Goal: Task Accomplishment & Management: Use online tool/utility

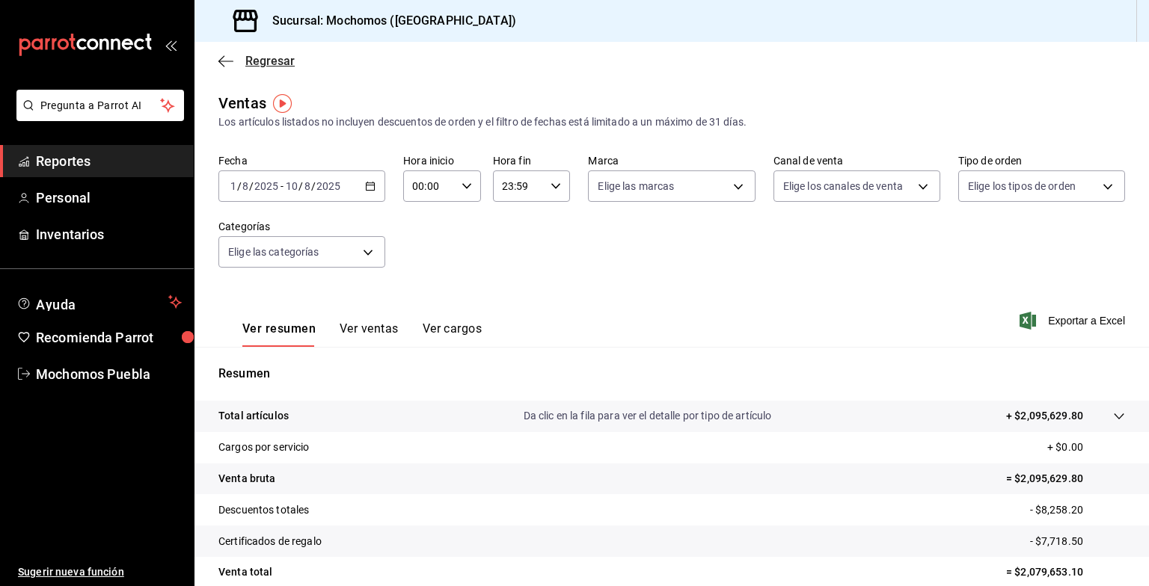
click at [276, 62] on span "Regresar" at bounding box center [269, 61] width 49 height 14
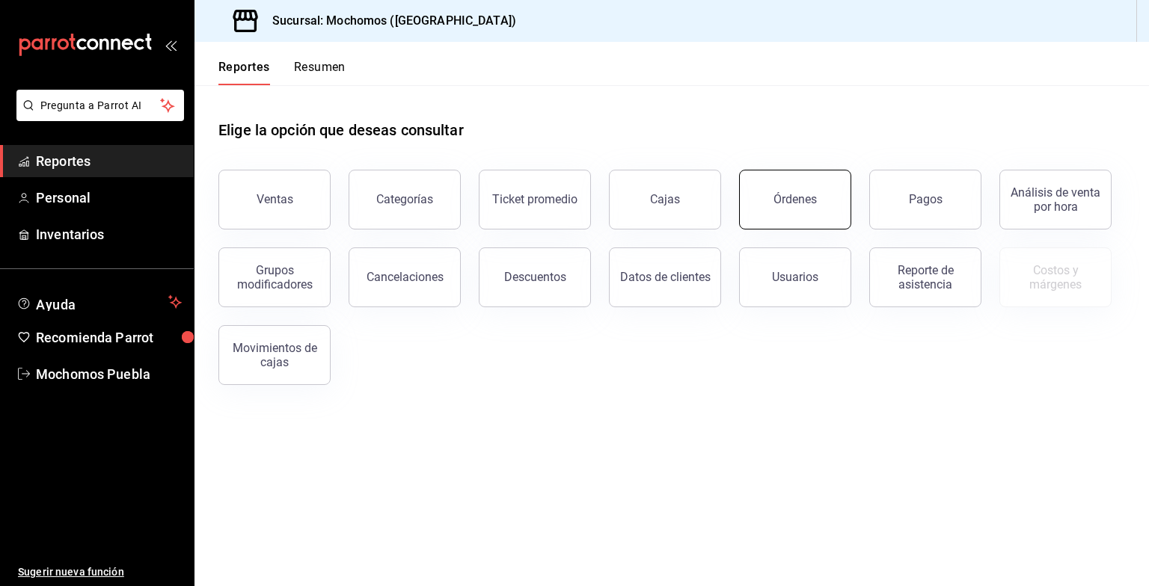
click at [784, 215] on button "Órdenes" at bounding box center [795, 200] width 112 height 60
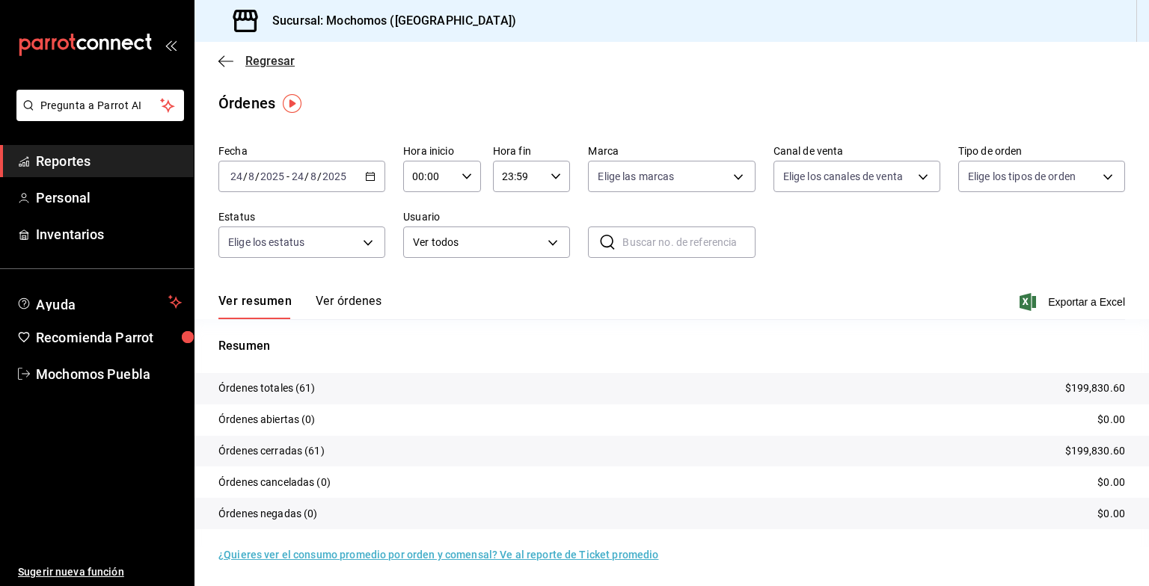
click at [260, 67] on span "Regresar" at bounding box center [269, 61] width 49 height 14
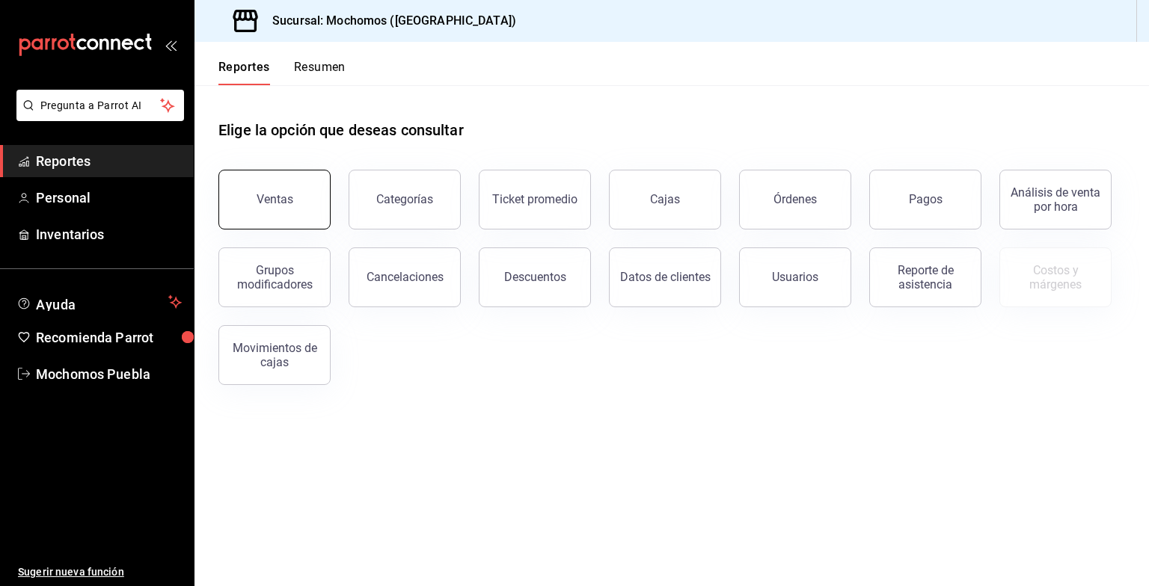
click at [270, 198] on div "Ventas" at bounding box center [275, 199] width 37 height 14
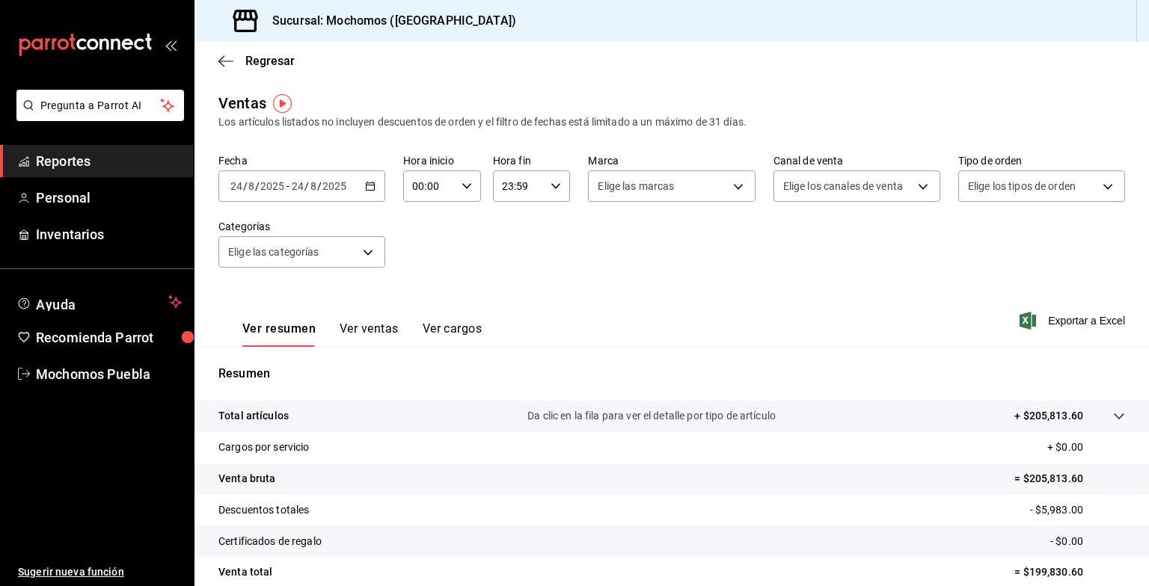
click at [372, 189] on \(Stroke\) "button" at bounding box center [370, 187] width 9 height 8
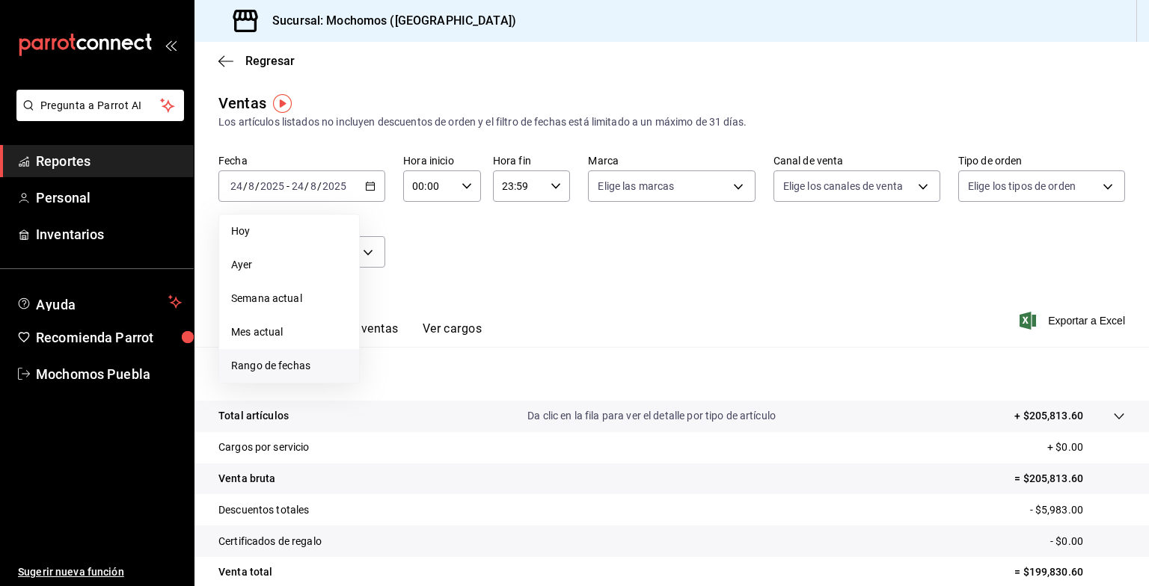
click at [302, 369] on span "Rango de fechas" at bounding box center [289, 366] width 116 height 16
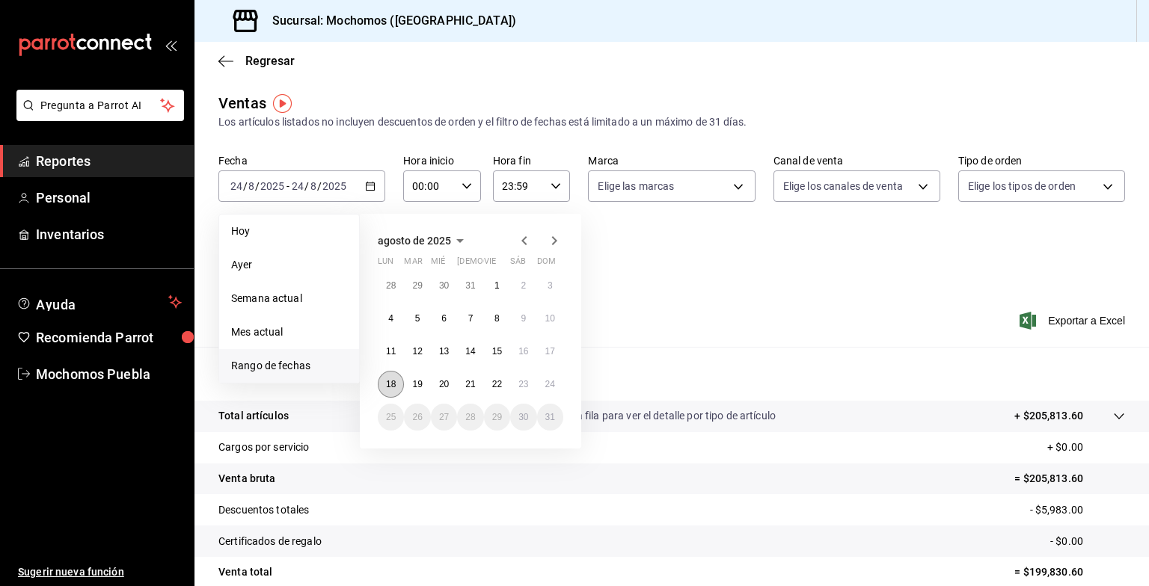
click at [398, 387] on button "18" at bounding box center [391, 384] width 26 height 27
click at [556, 382] on button "24" at bounding box center [550, 384] width 26 height 27
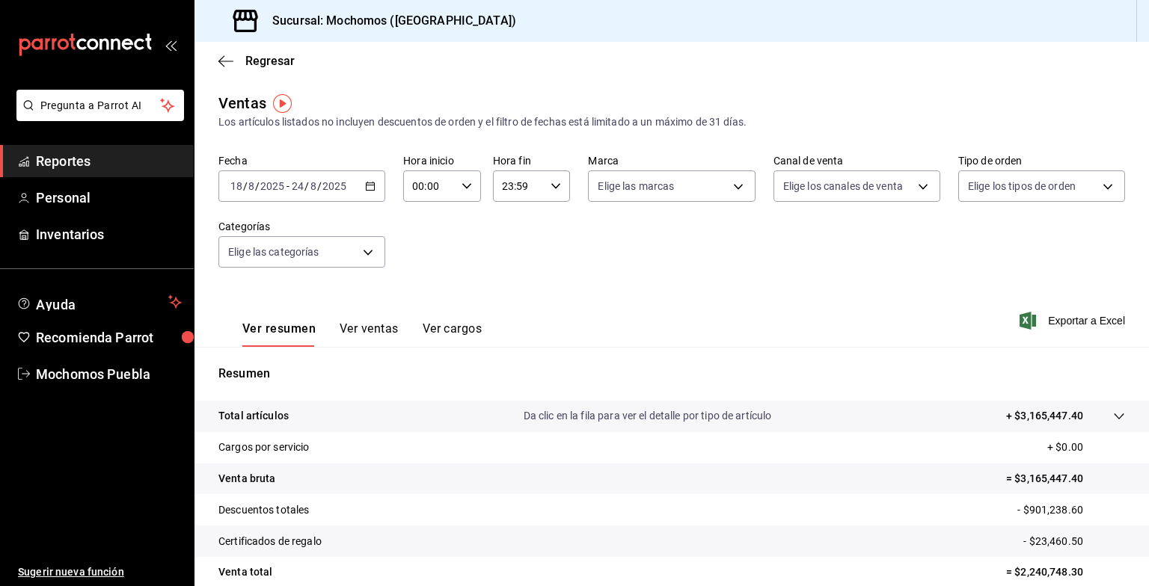
click at [361, 180] on div "[DATE] [DATE] - [DATE] [DATE]" at bounding box center [301, 186] width 167 height 31
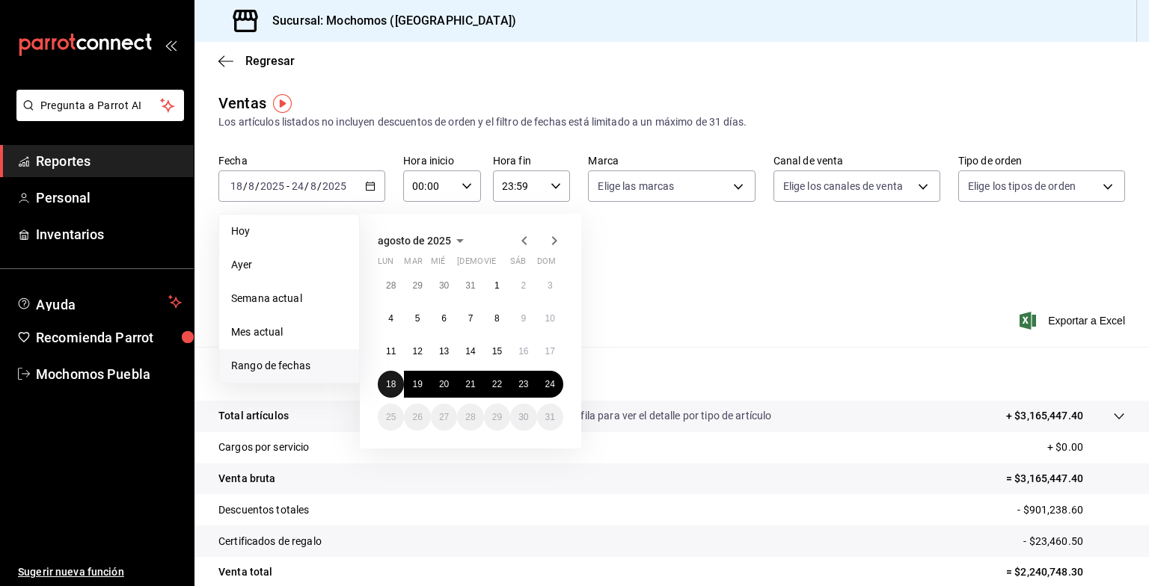
click at [393, 385] on abbr "18" at bounding box center [391, 384] width 10 height 10
click at [551, 386] on abbr "24" at bounding box center [550, 384] width 10 height 10
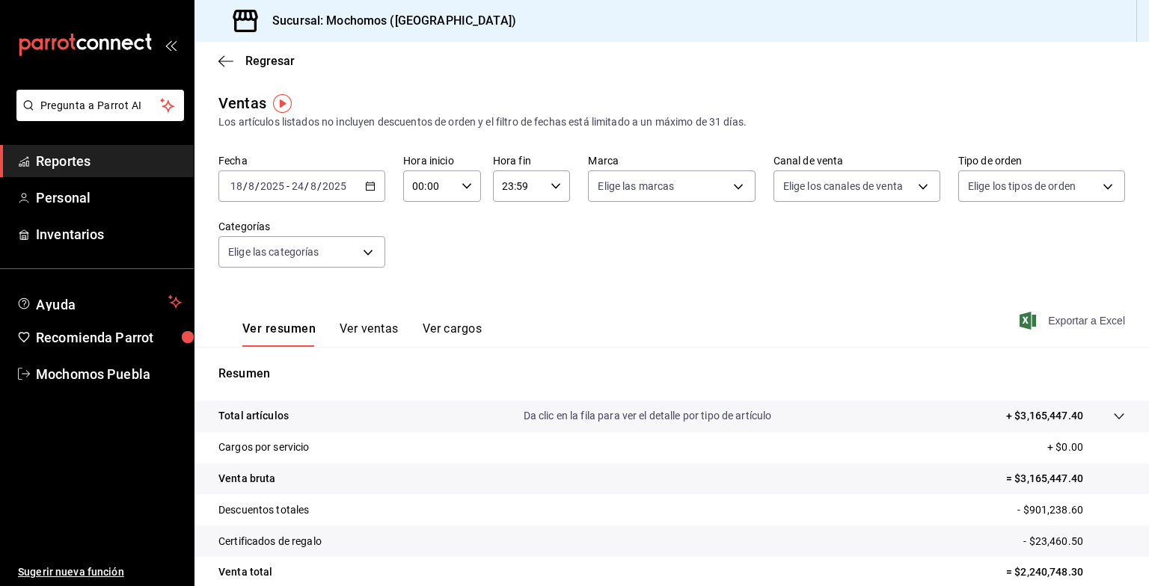
click at [1056, 321] on span "Exportar a Excel" at bounding box center [1074, 321] width 102 height 18
